Goal: Information Seeking & Learning: Learn about a topic

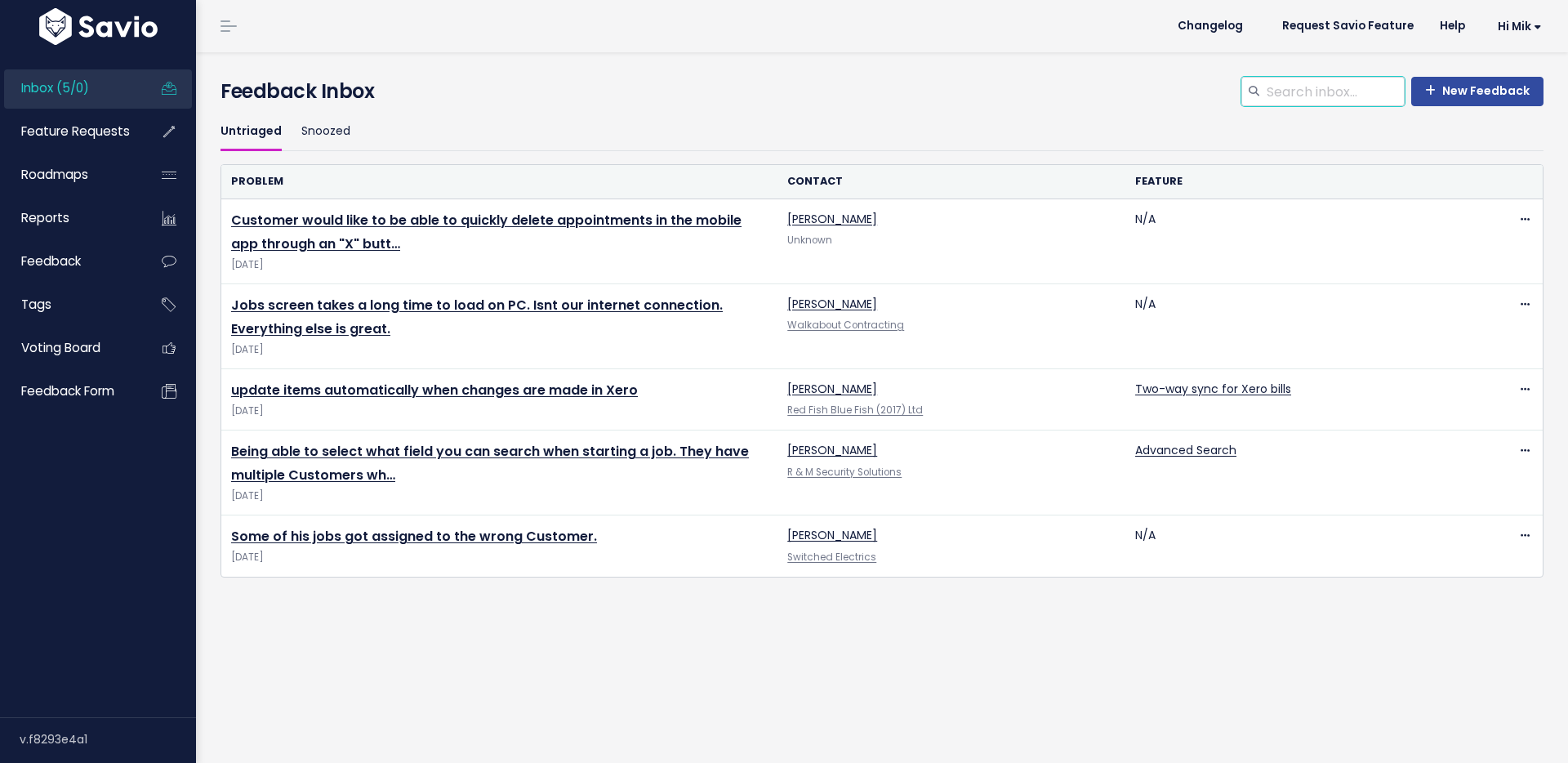
click at [1333, 93] on input "search" at bounding box center [1334, 91] width 140 height 30
type input "mobile"
click at [1474, 96] on link "New Feedback" at bounding box center [1478, 91] width 132 height 30
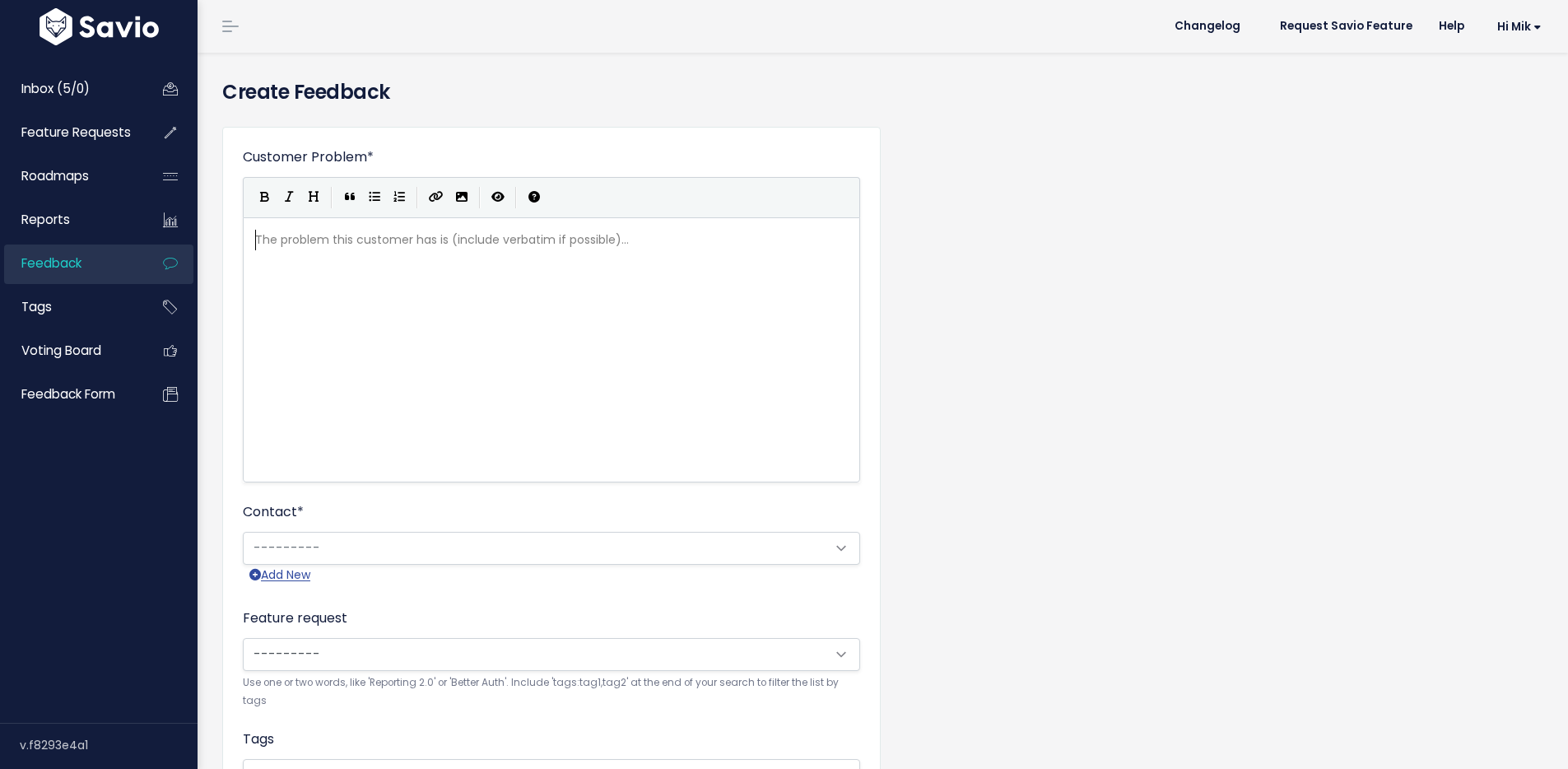
scroll to position [2, 0]
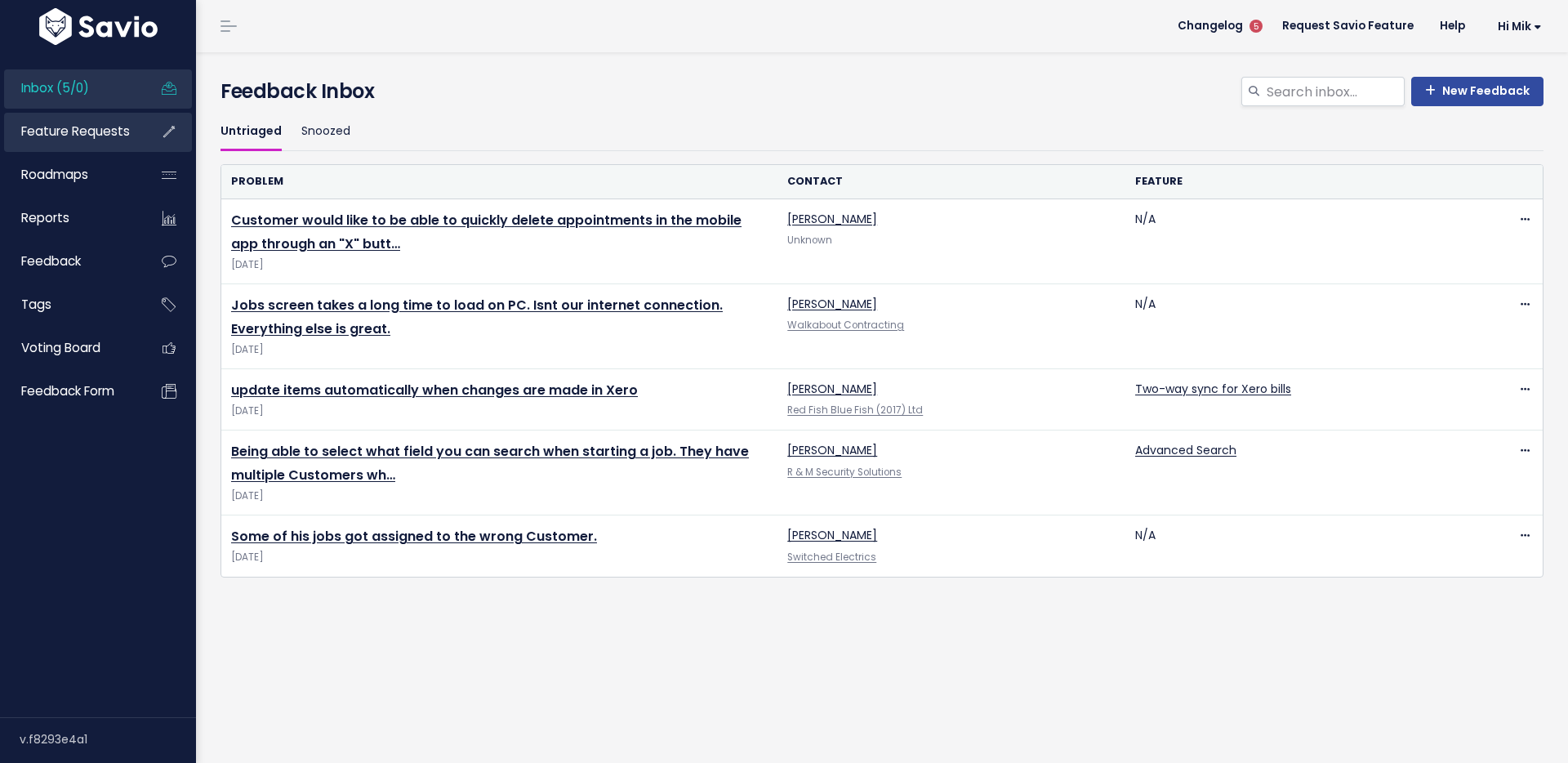
click at [80, 134] on span "Feature Requests" at bounding box center [75, 131] width 109 height 17
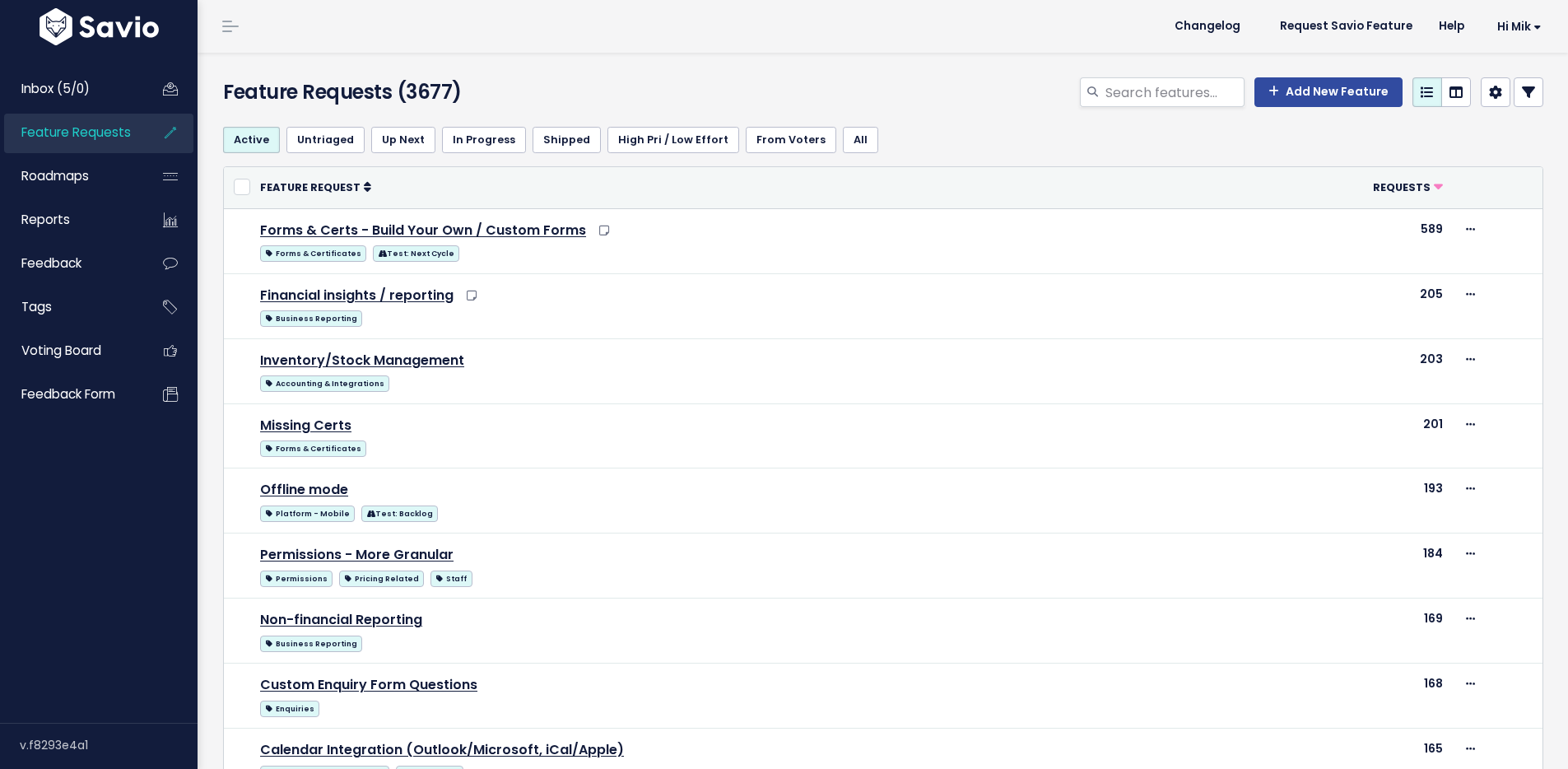
select select
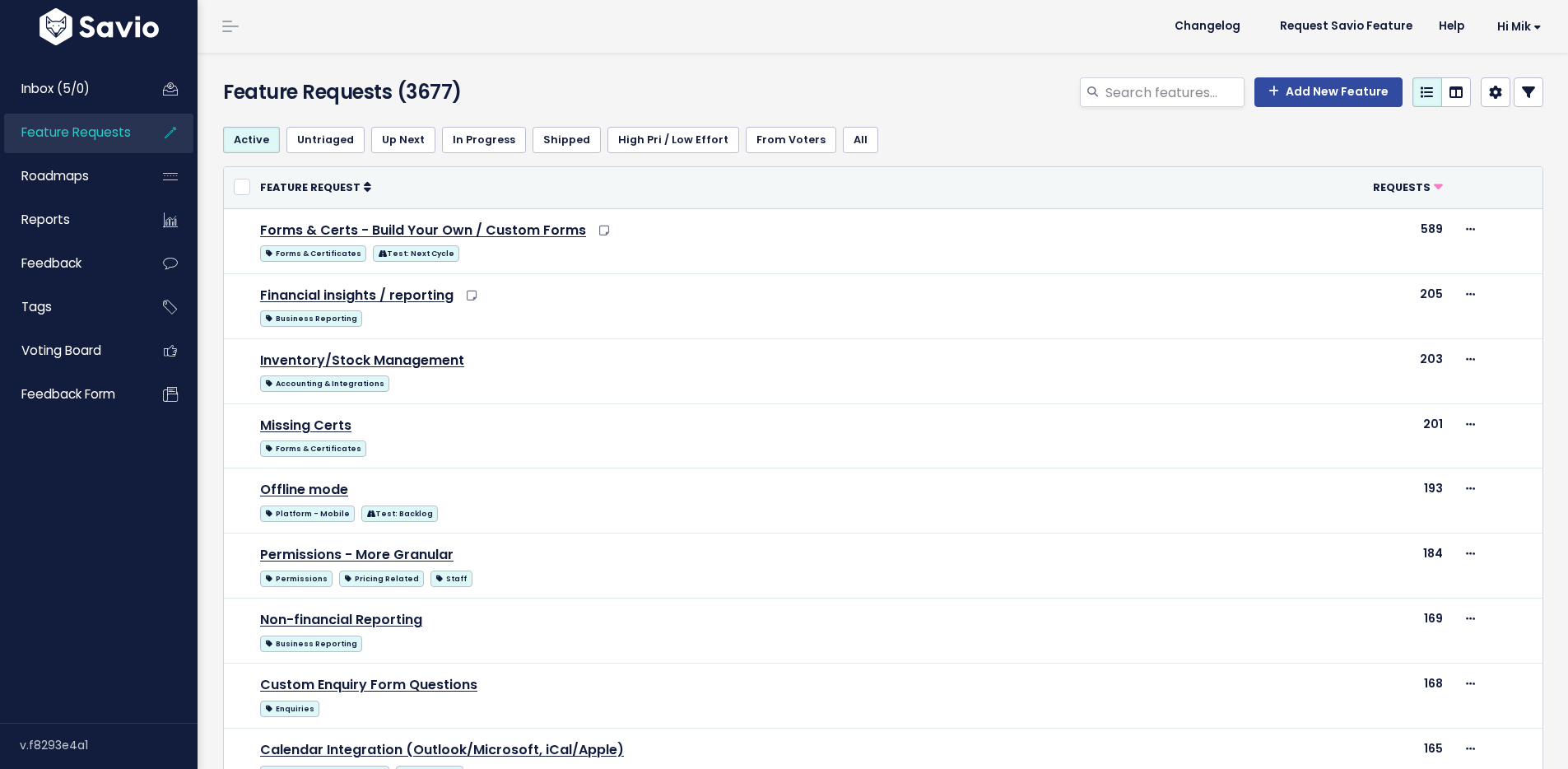
select select
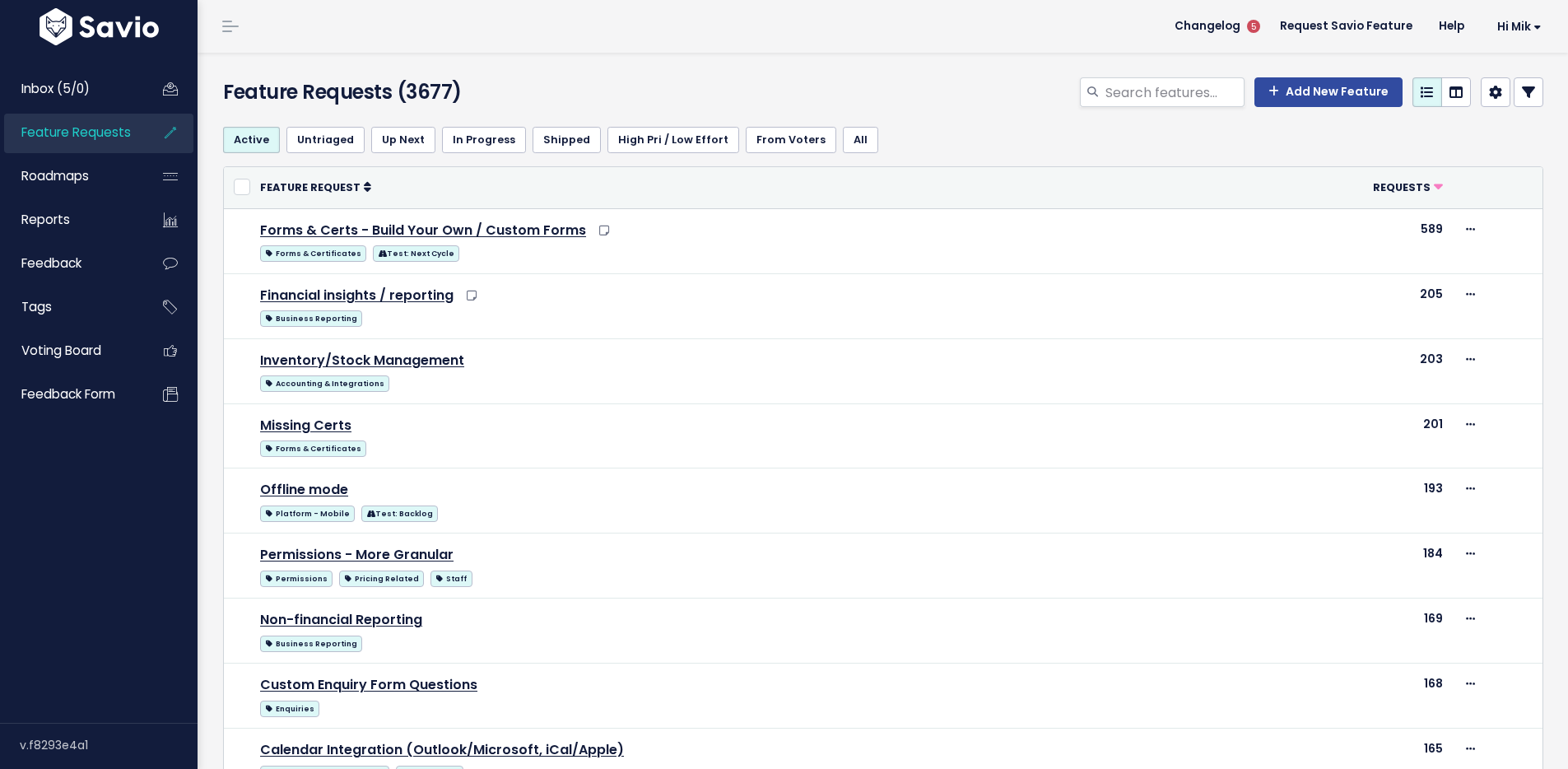
click at [1525, 90] on link at bounding box center [1529, 92] width 30 height 30
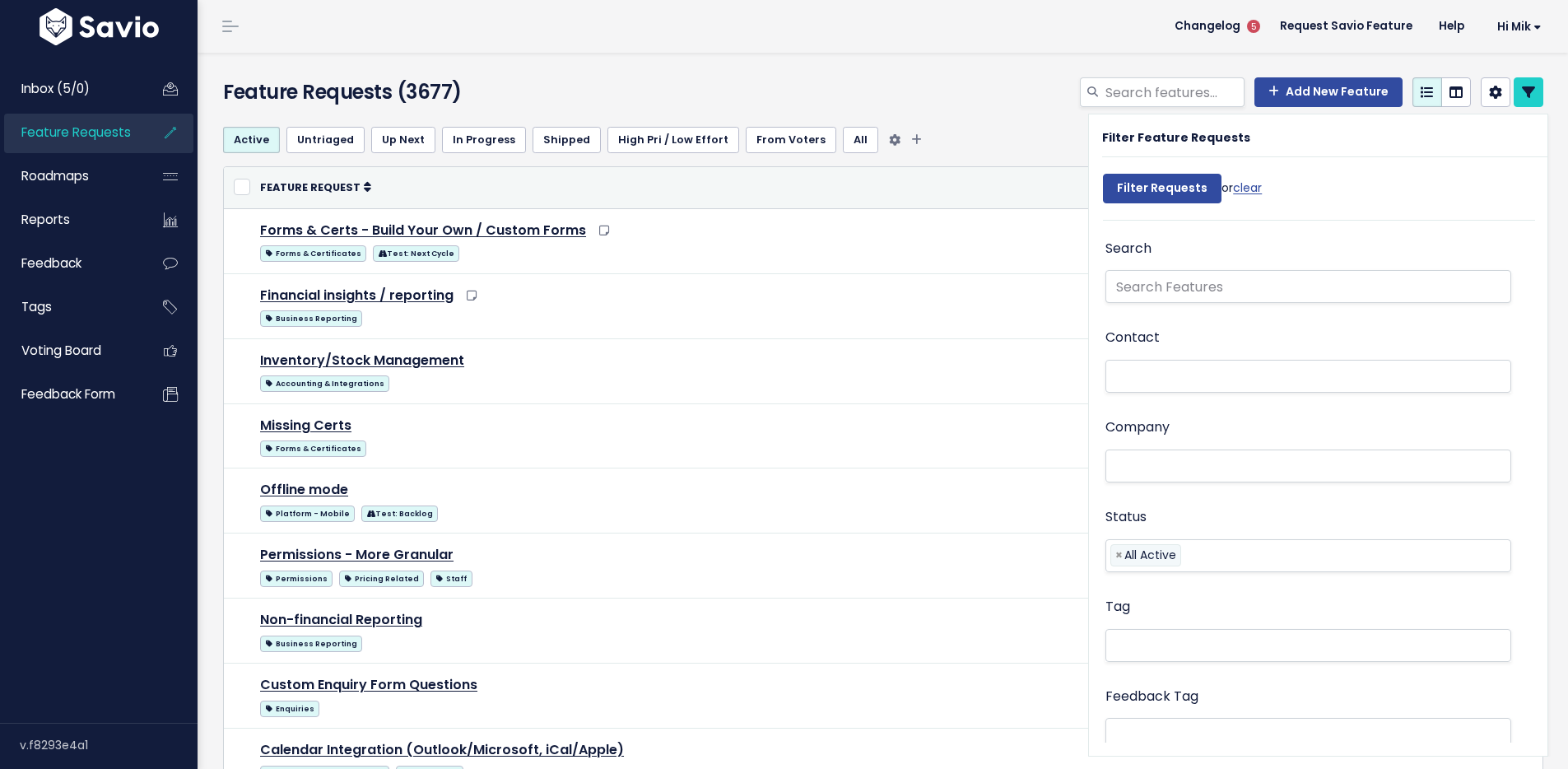
click at [960, 138] on ul "Active Untriaged Up Next In Progress Shipped High Pri / Low Effort From Voters …" at bounding box center [883, 140] width 1320 height 26
click at [1114, 94] on input "search" at bounding box center [1174, 92] width 141 height 30
type input "mobile ux"
click at [1154, 272] on input "text" at bounding box center [1309, 286] width 406 height 33
click at [1171, 90] on input "mobile ux" at bounding box center [1174, 92] width 141 height 30
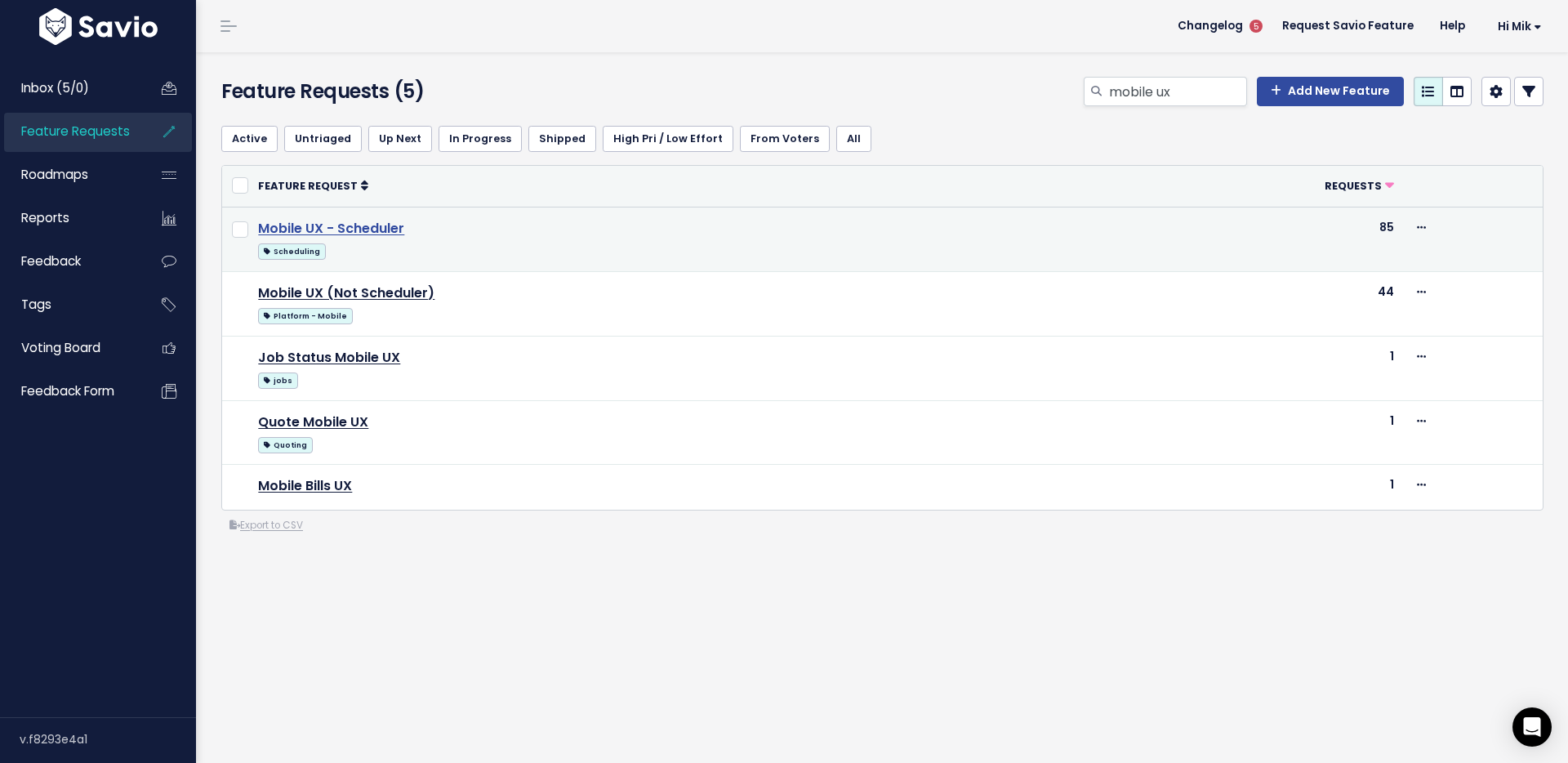
click at [372, 222] on link "Mobile UX - Scheduler" at bounding box center [331, 229] width 146 height 19
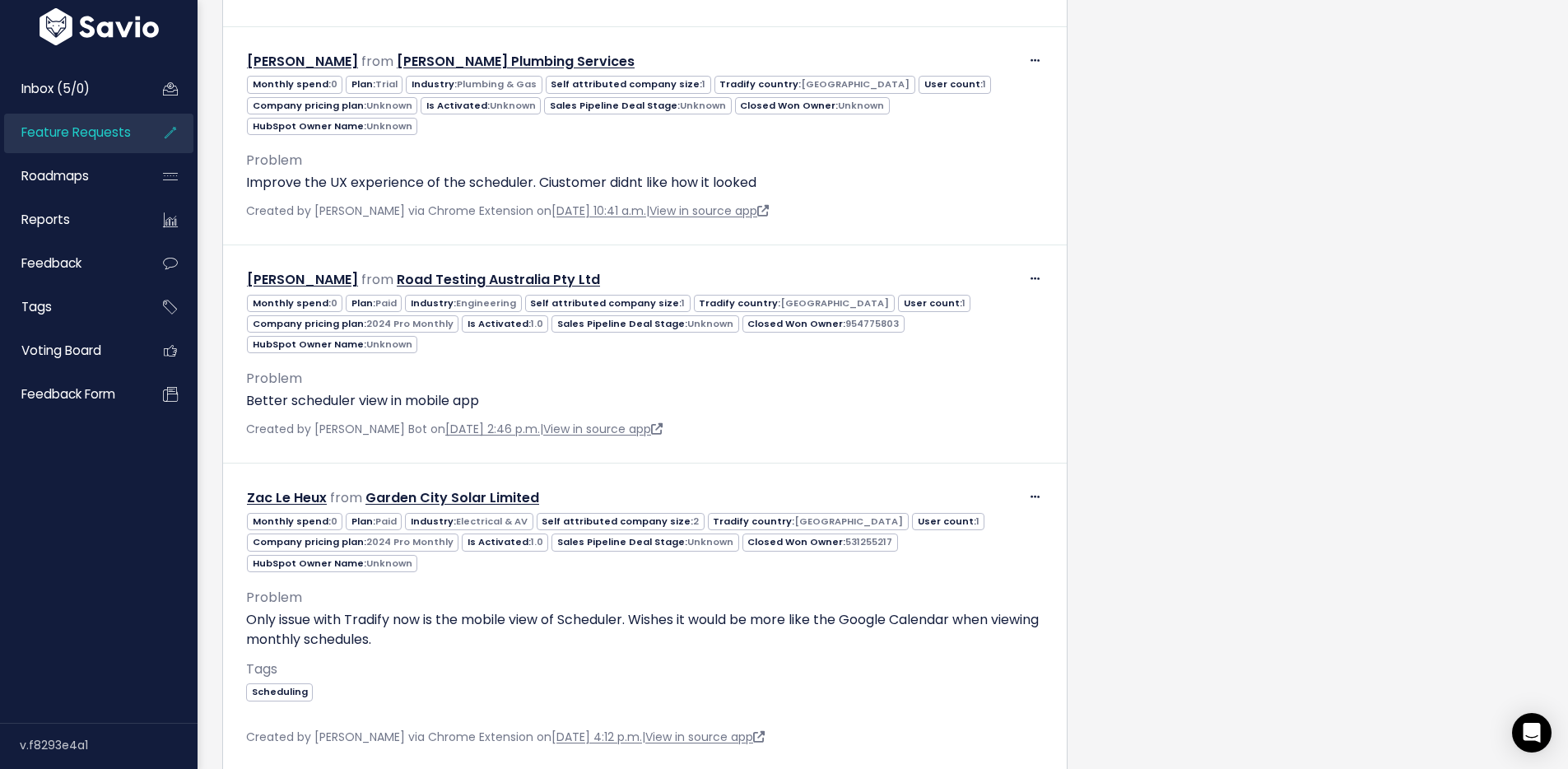
scroll to position [6526, 0]
